Goal: Information Seeking & Learning: Learn about a topic

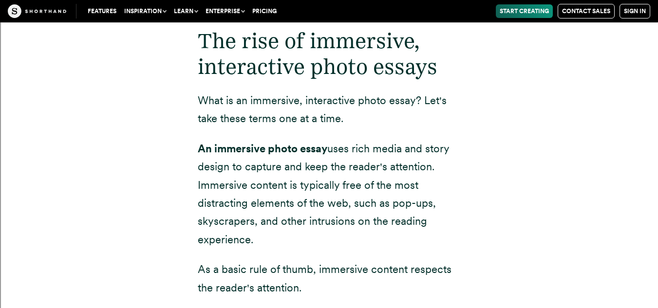
scroll to position [1093, 0]
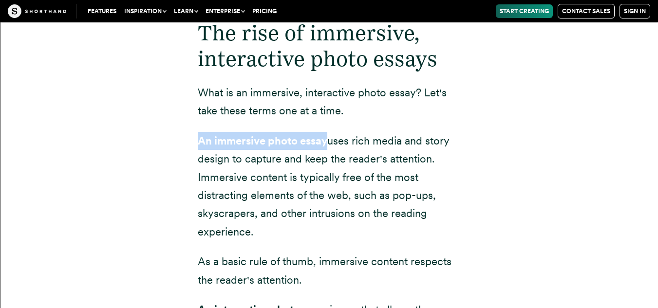
drag, startPoint x: 188, startPoint y: 134, endPoint x: 328, endPoint y: 144, distance: 140.7
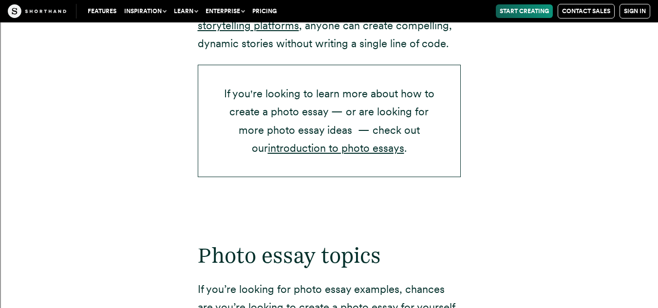
scroll to position [1637, 0]
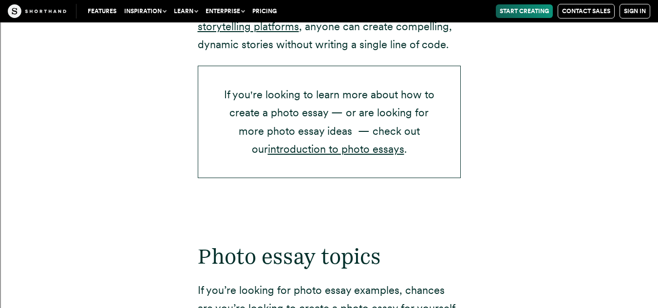
drag, startPoint x: 190, startPoint y: 61, endPoint x: 473, endPoint y: 162, distance: 301.0
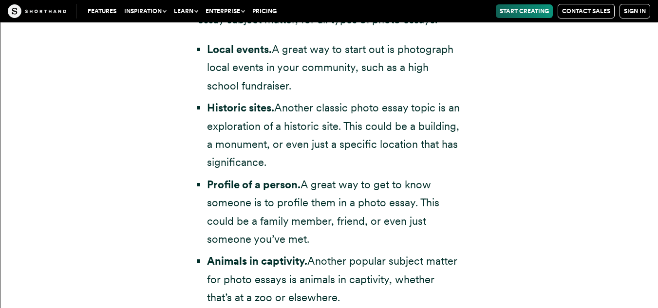
scroll to position [2065, 0]
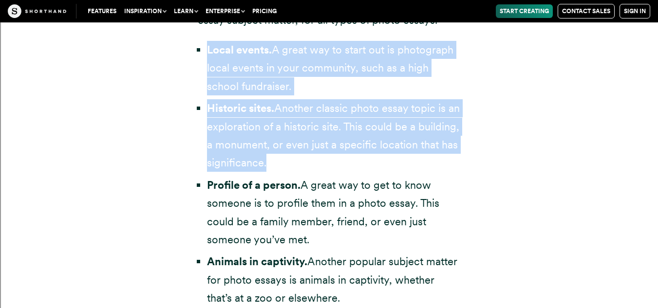
drag, startPoint x: 182, startPoint y: 38, endPoint x: 303, endPoint y: 153, distance: 166.5
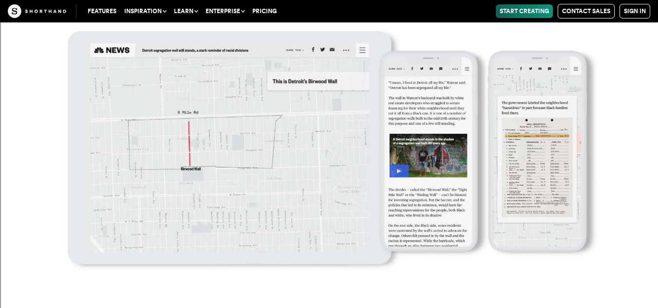
scroll to position [10177, 0]
click at [106, 32] on img at bounding box center [329, 154] width 658 height 308
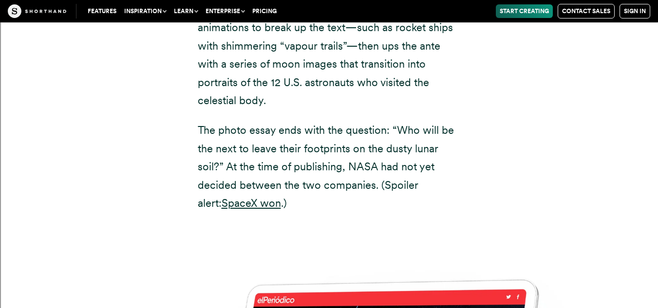
scroll to position [15658, 0]
